Goal: Share content: Share content

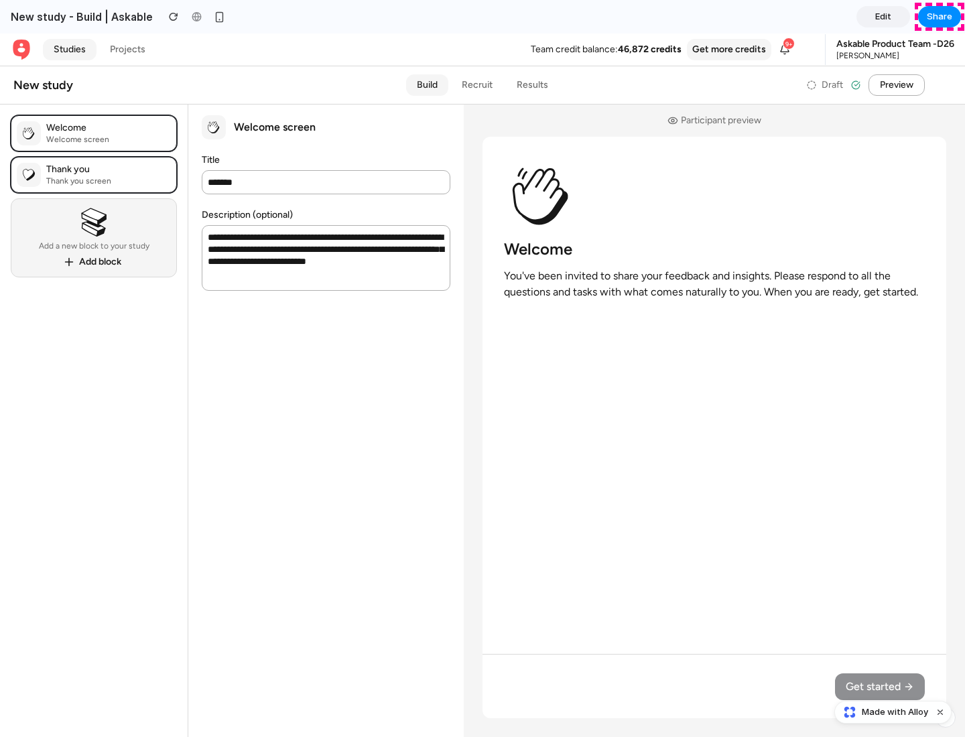
click at [939, 17] on span "Share" at bounding box center [938, 16] width 25 height 13
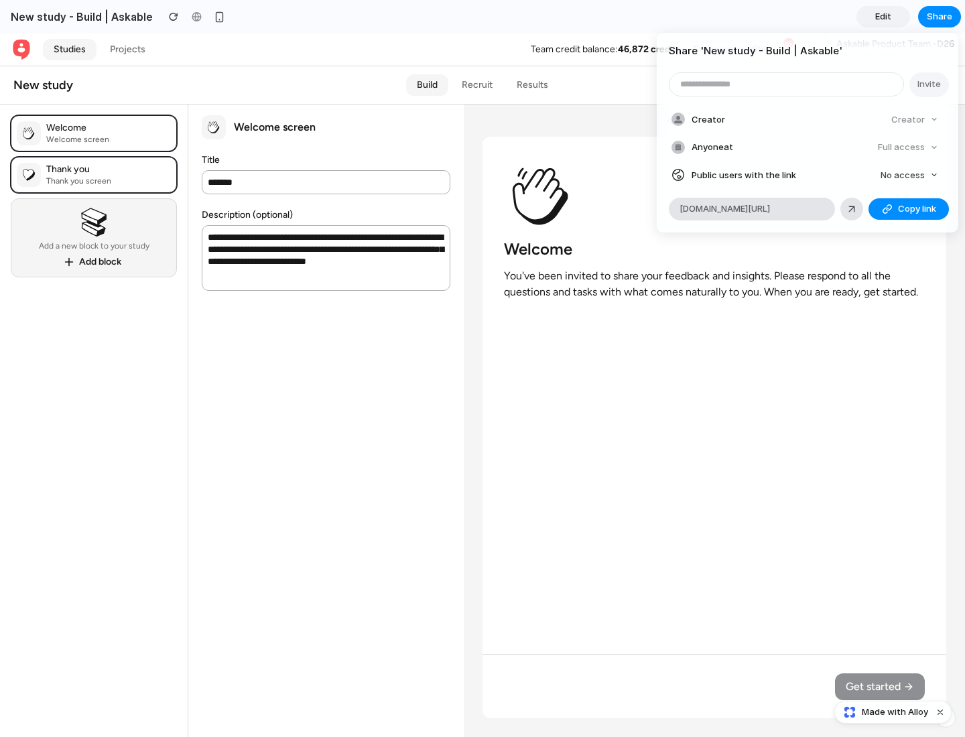
click at [908, 209] on span "Copy link" at bounding box center [917, 208] width 38 height 13
click at [894, 712] on div "Share ' New study - Build | Askable ' Invite Creator Creator Anyone at Full acc…" at bounding box center [482, 368] width 965 height 737
